Goal: Task Accomplishment & Management: Manage account settings

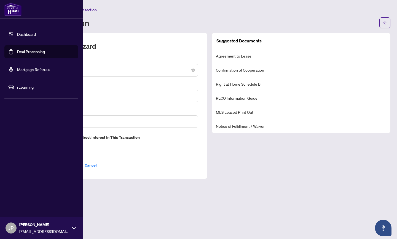
click at [25, 33] on link "Dashboard" at bounding box center [26, 34] width 19 height 5
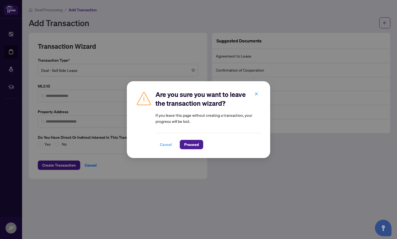
click at [168, 145] on span "Cancel" at bounding box center [166, 144] width 12 height 9
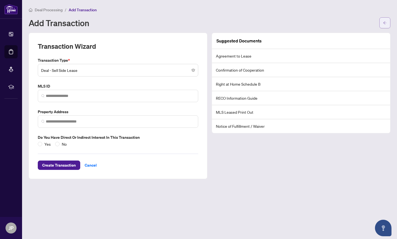
click at [385, 22] on icon "arrow-left" at bounding box center [385, 23] width 4 height 4
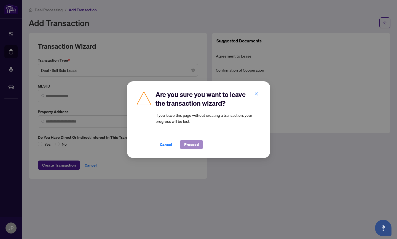
click at [193, 144] on span "Proceed" at bounding box center [191, 144] width 15 height 9
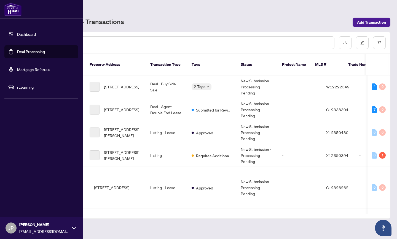
click at [26, 36] on link "Dashboard" at bounding box center [26, 34] width 19 height 5
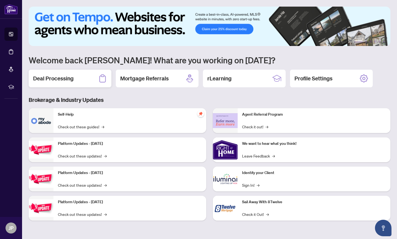
click at [64, 74] on div "Deal Processing" at bounding box center [70, 79] width 83 height 18
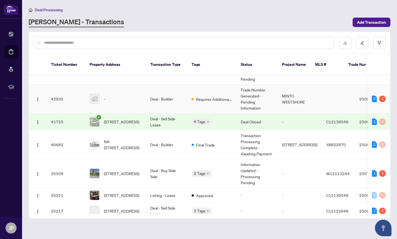
scroll to position [262, 0]
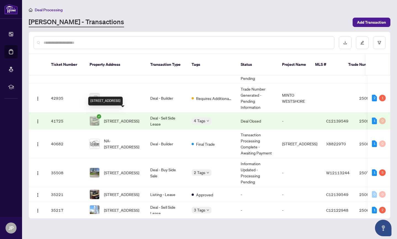
click at [127, 118] on span "[STREET_ADDRESS]" at bounding box center [121, 121] width 35 height 6
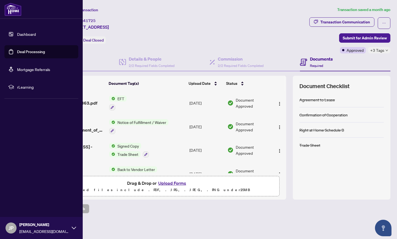
click at [28, 34] on link "Dashboard" at bounding box center [26, 34] width 19 height 5
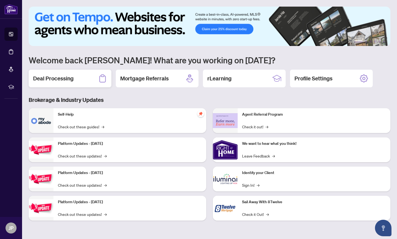
click at [68, 80] on h2 "Deal Processing" at bounding box center [53, 79] width 41 height 8
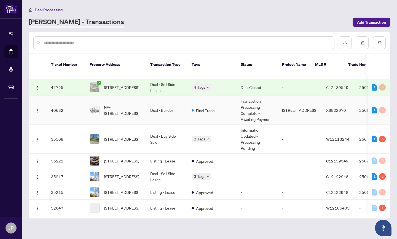
scroll to position [313, 0]
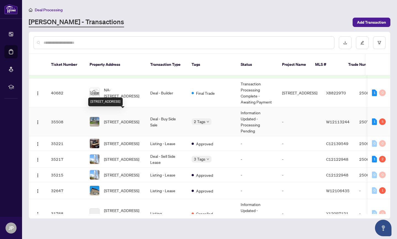
click at [122, 119] on span "[STREET_ADDRESS]" at bounding box center [121, 122] width 35 height 6
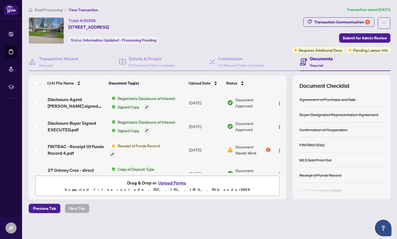
click at [266, 150] on div "1" at bounding box center [268, 150] width 4 height 4
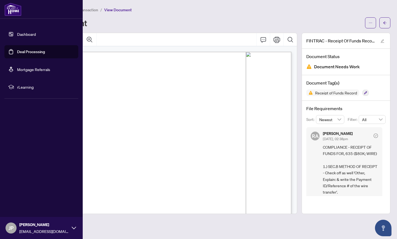
click at [31, 35] on link "Dashboard" at bounding box center [26, 34] width 19 height 5
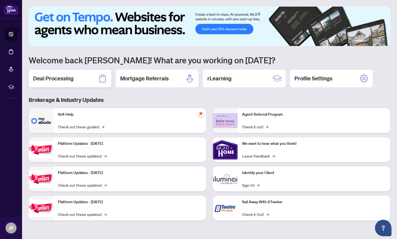
click at [68, 75] on h2 "Deal Processing" at bounding box center [53, 79] width 41 height 8
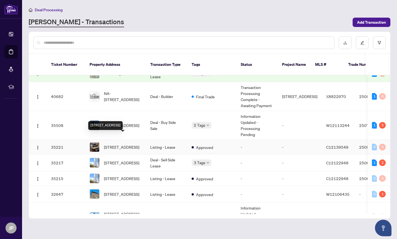
scroll to position [313, 0]
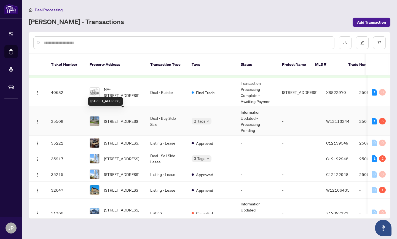
click at [118, 118] on span "[STREET_ADDRESS]" at bounding box center [121, 121] width 35 height 6
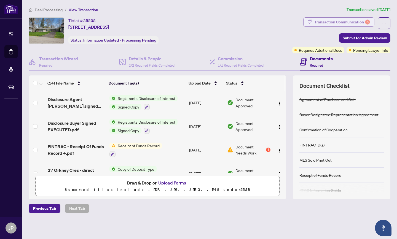
click at [337, 21] on div "Transaction Communication 5" at bounding box center [342, 22] width 56 height 9
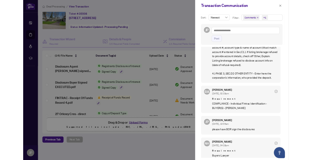
scroll to position [260, 0]
